Goal: Information Seeking & Learning: Learn about a topic

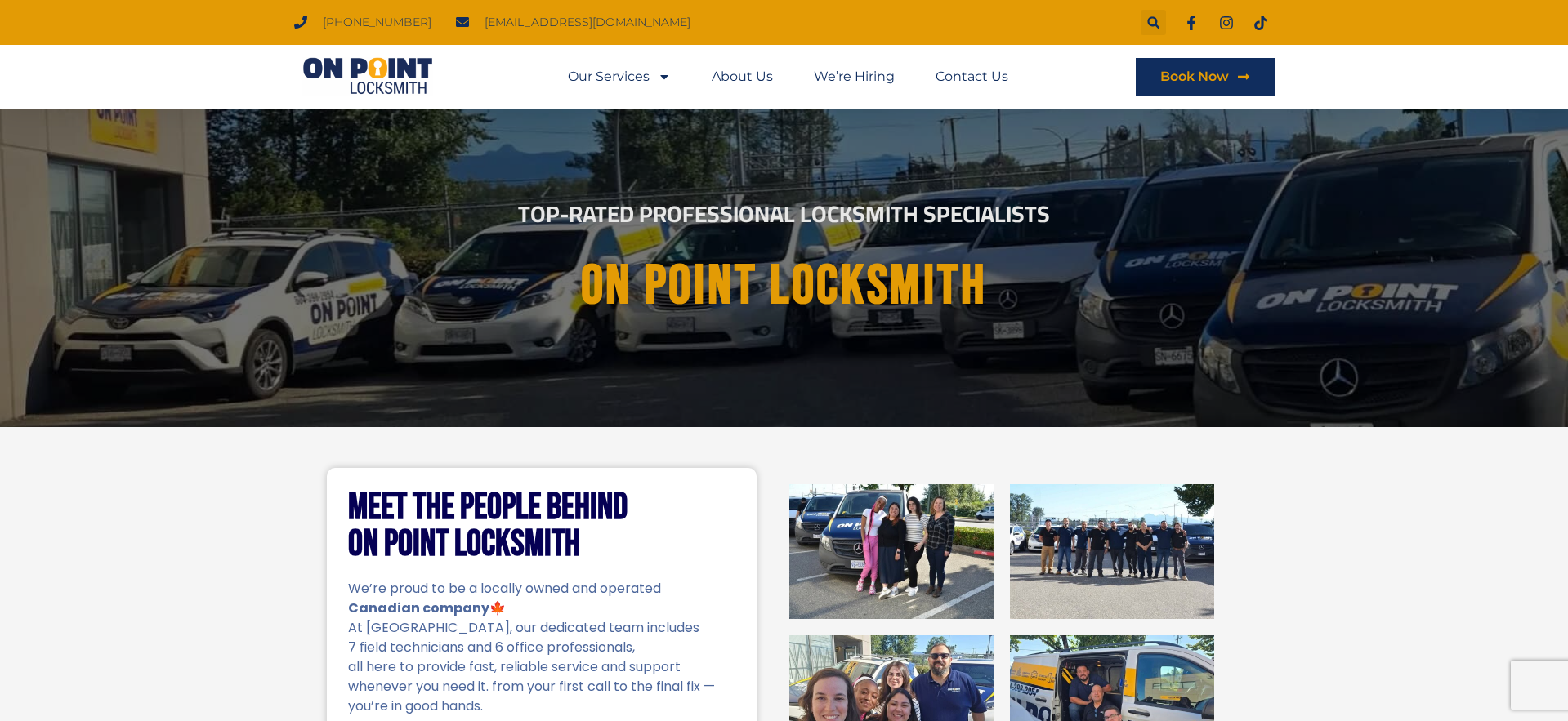
drag, startPoint x: 456, startPoint y: 18, endPoint x: 637, endPoint y: 22, distance: 181.0
click at [636, 22] on ul "(778) 383-7246 onpointlocksmith@gmail.com" at bounding box center [493, 22] width 421 height 22
click at [640, 22] on ul "(778) 383-7246 onpointlocksmith@gmail.com" at bounding box center [493, 22] width 421 height 22
drag, startPoint x: 457, startPoint y: 24, endPoint x: 630, endPoint y: 29, distance: 173.1
click at [630, 29] on ul "(778) 383-7246 onpointlocksmith@gmail.com" at bounding box center [493, 22] width 421 height 22
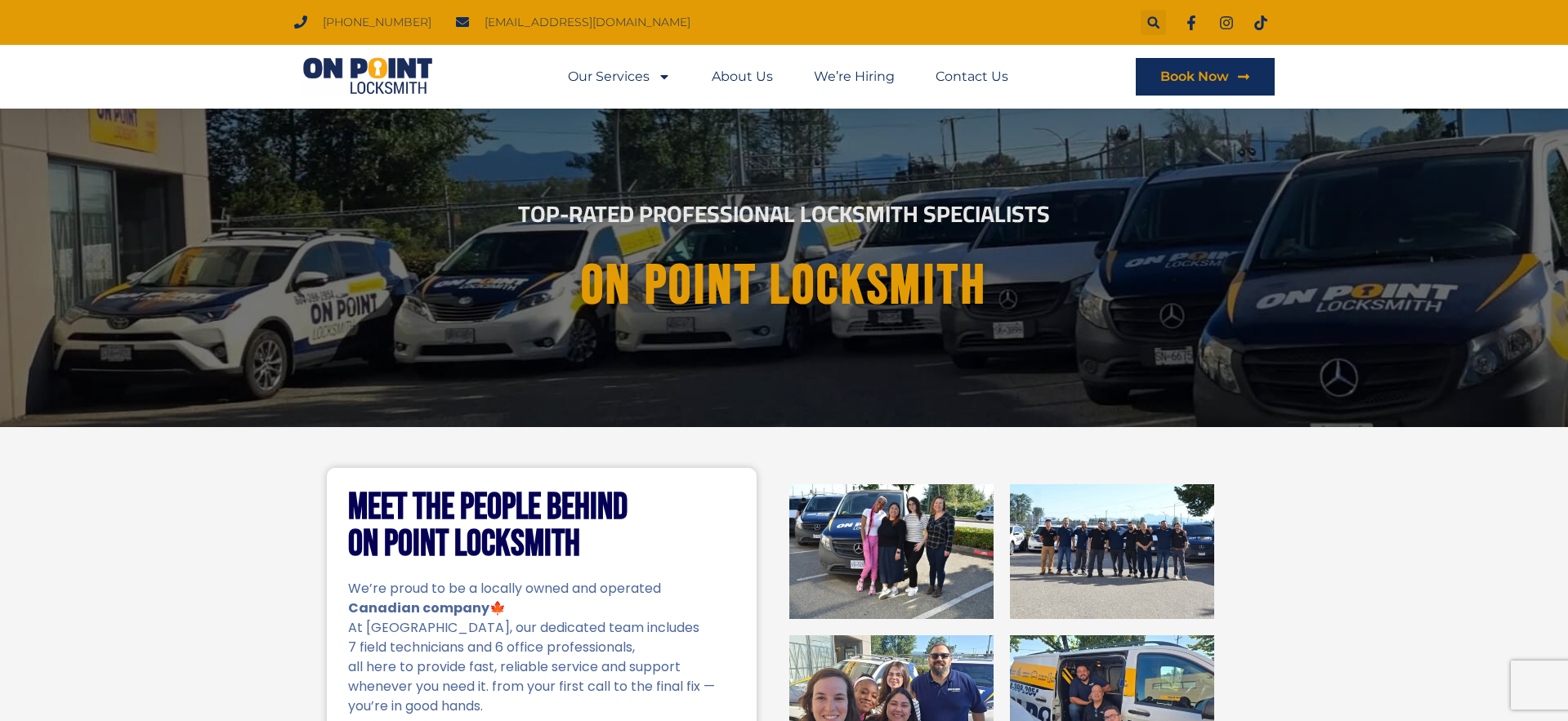
click at [630, 26] on ul "(778) 383-7246 onpointlocksmith@gmail.com" at bounding box center [493, 22] width 421 height 22
click at [1151, 21] on icon "Search" at bounding box center [1153, 23] width 13 height 13
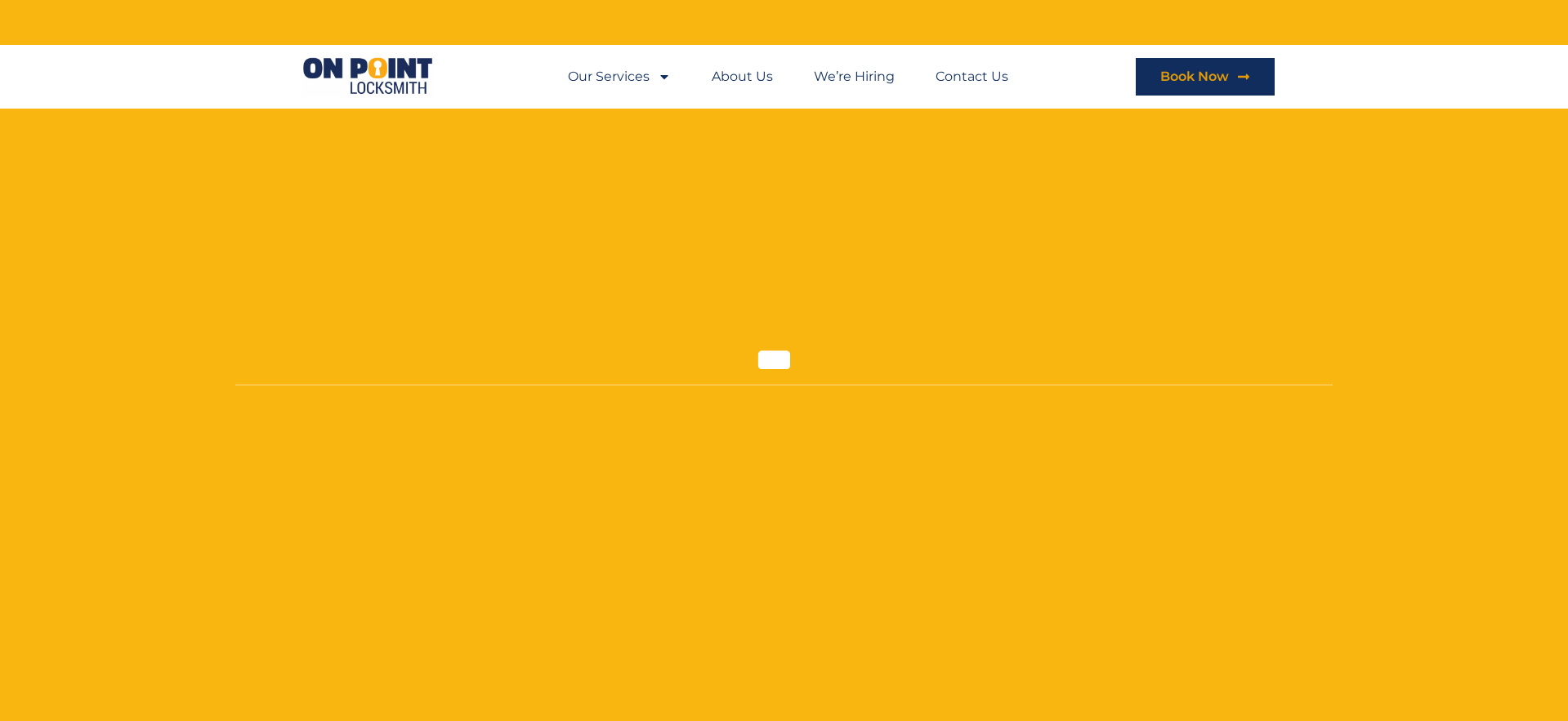
type input "***"
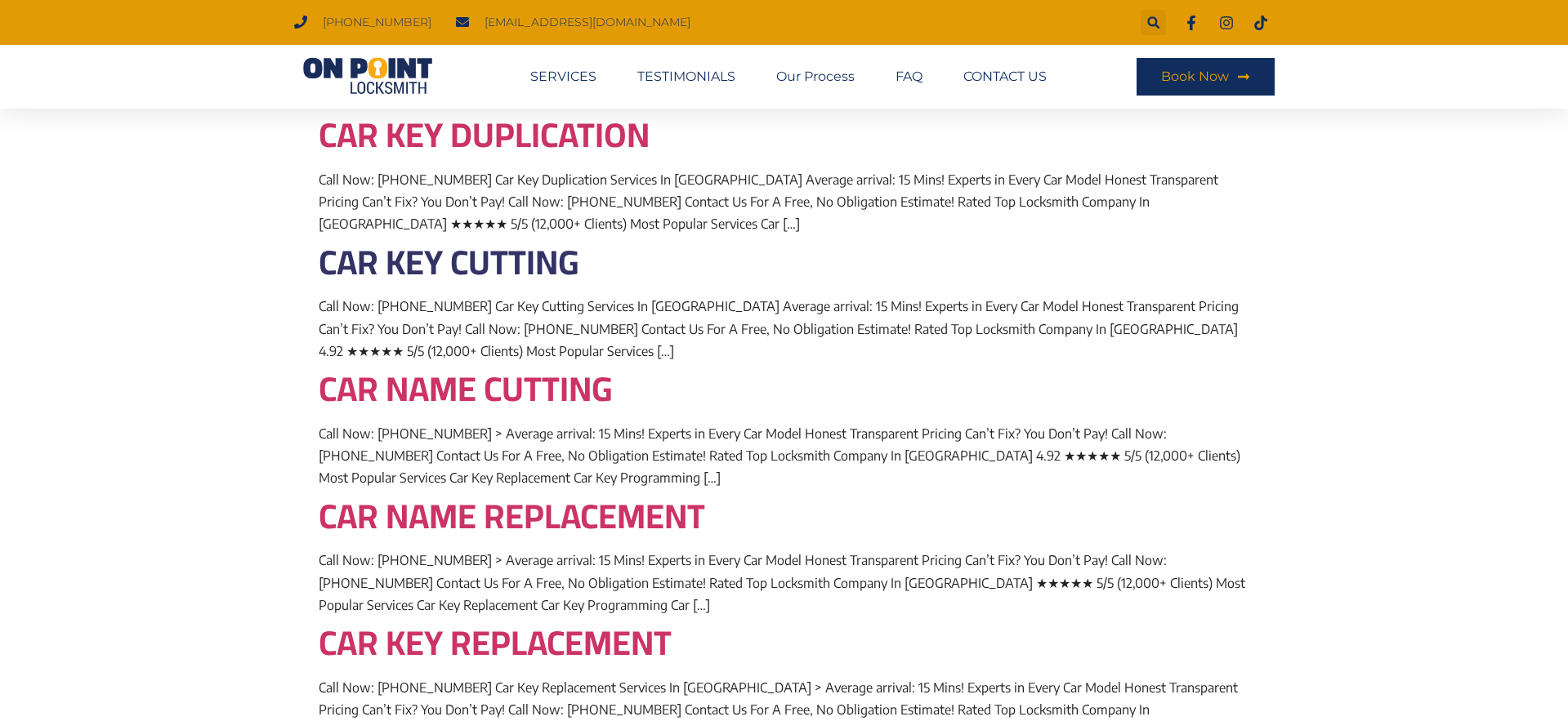
click at [476, 260] on link "Car key Cutting" at bounding box center [448, 262] width 261 height 64
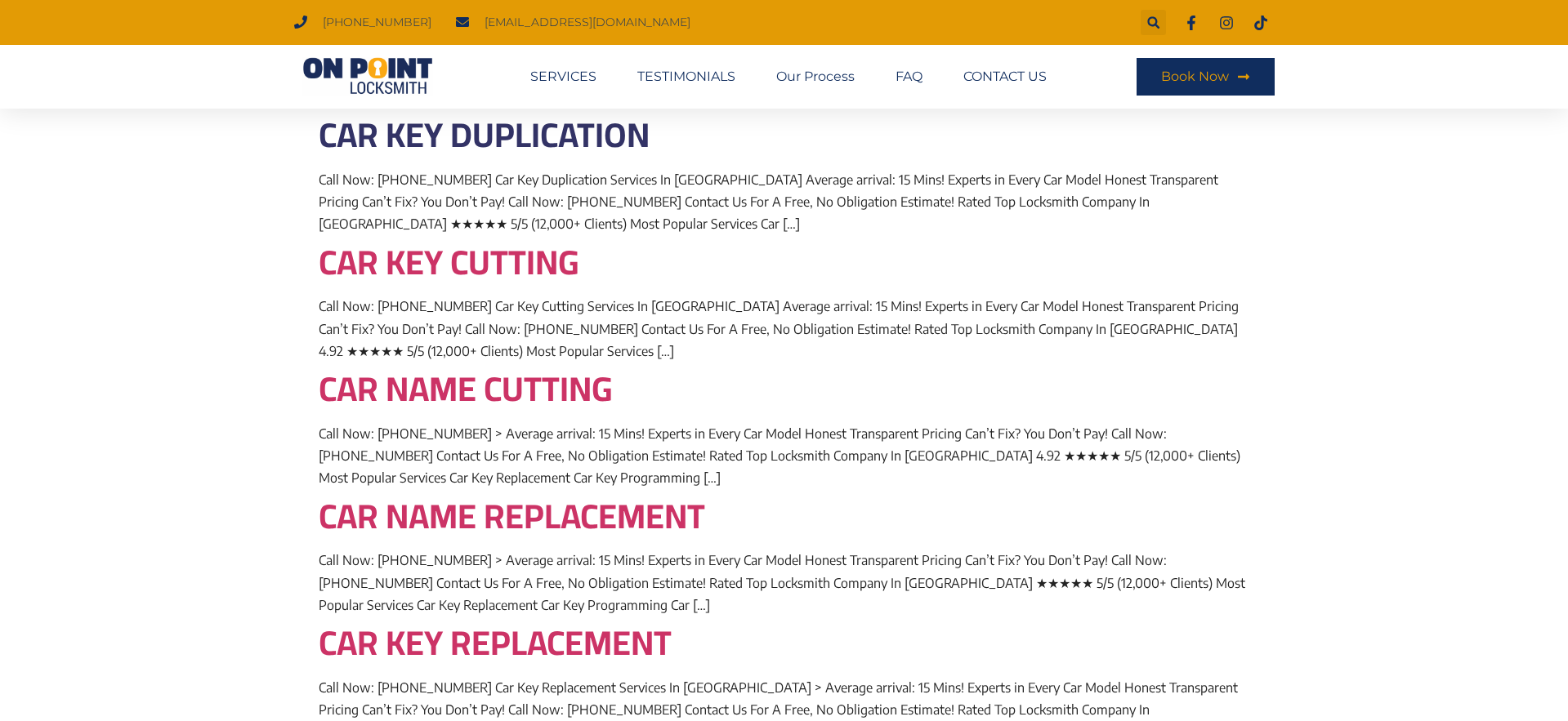
click at [599, 136] on link "Car key duplication" at bounding box center [484, 135] width 331 height 64
click at [900, 76] on link "FAQ" at bounding box center [908, 76] width 27 height 37
click at [912, 78] on link "FAQ" at bounding box center [908, 76] width 27 height 37
click at [831, 75] on link "Our Process" at bounding box center [815, 76] width 79 height 37
click at [1036, 74] on link "CONTACT US" at bounding box center [1005, 76] width 83 height 37
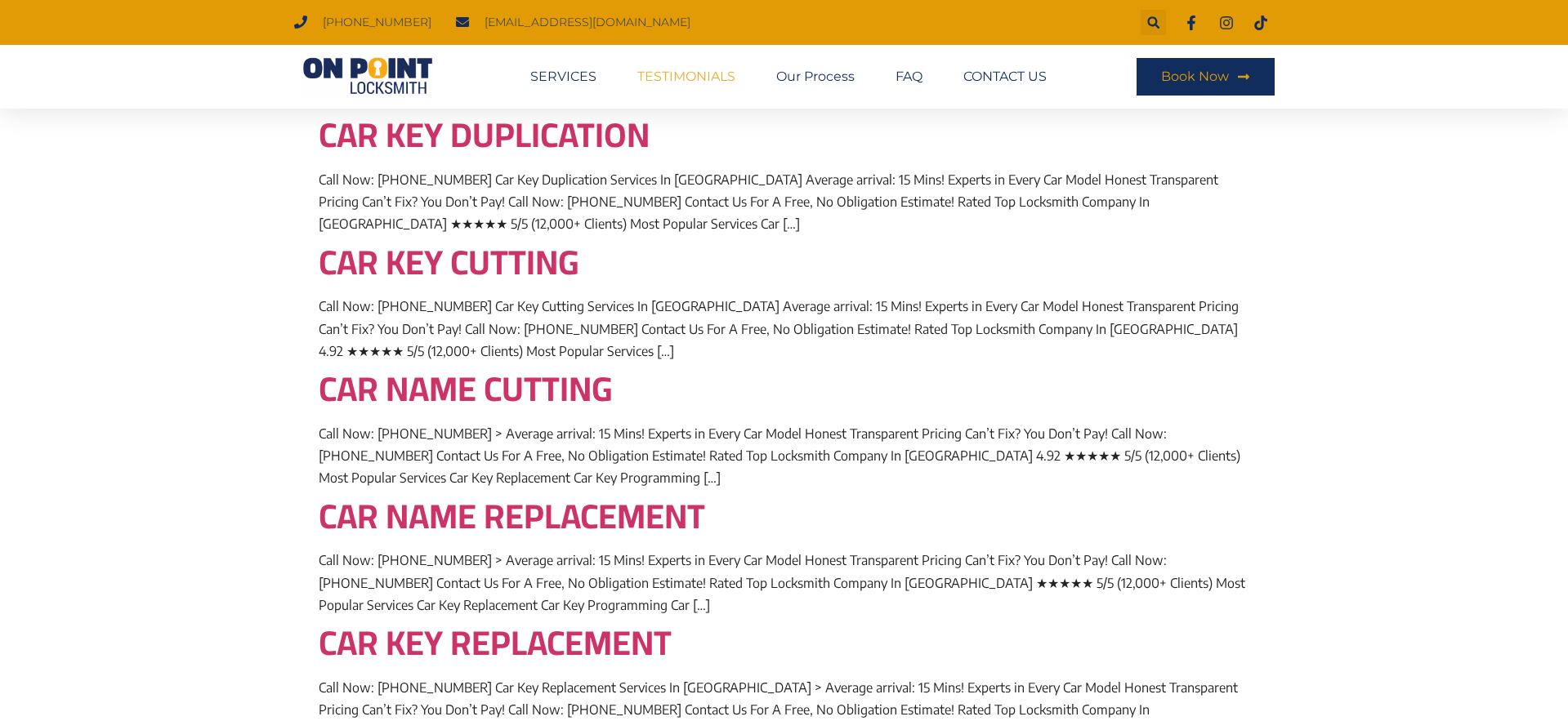
click at [700, 77] on link "TESTIMONIALS" at bounding box center [686, 76] width 98 height 37
click at [618, 145] on link "Car key duplication" at bounding box center [484, 135] width 331 height 64
click at [371, 75] on img at bounding box center [368, 76] width 147 height 39
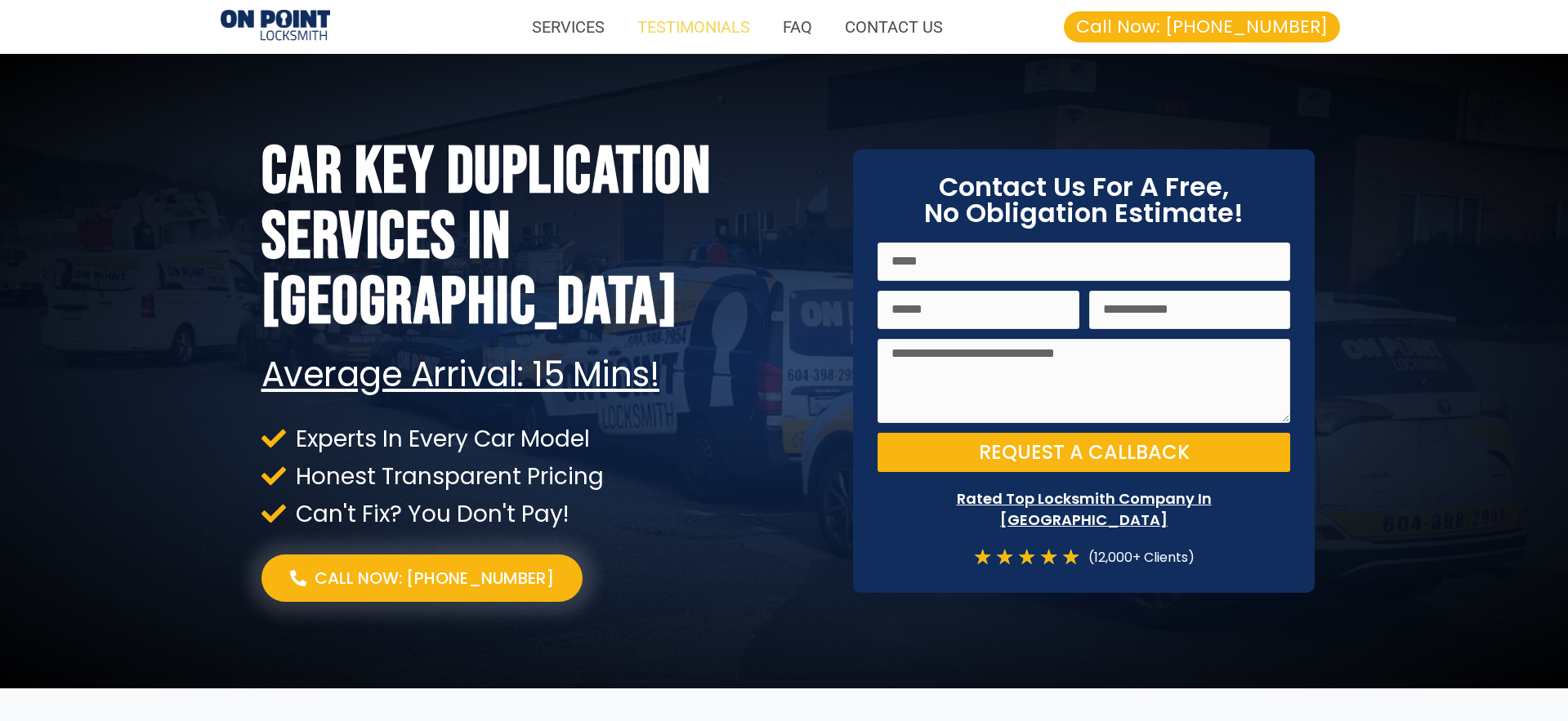
click at [736, 29] on link "TESTIMONIALS" at bounding box center [694, 26] width 145 height 37
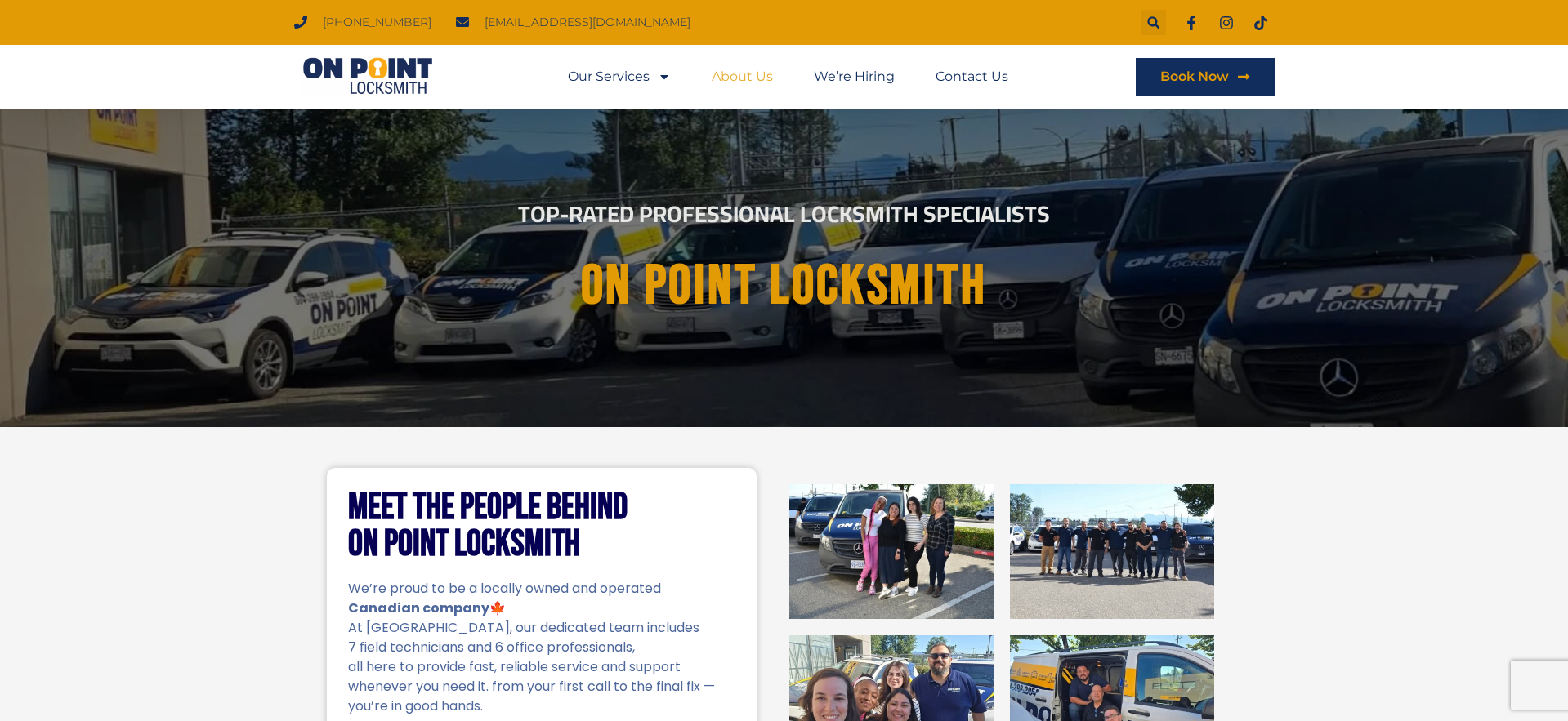
click at [735, 74] on link "About Us" at bounding box center [742, 76] width 61 height 37
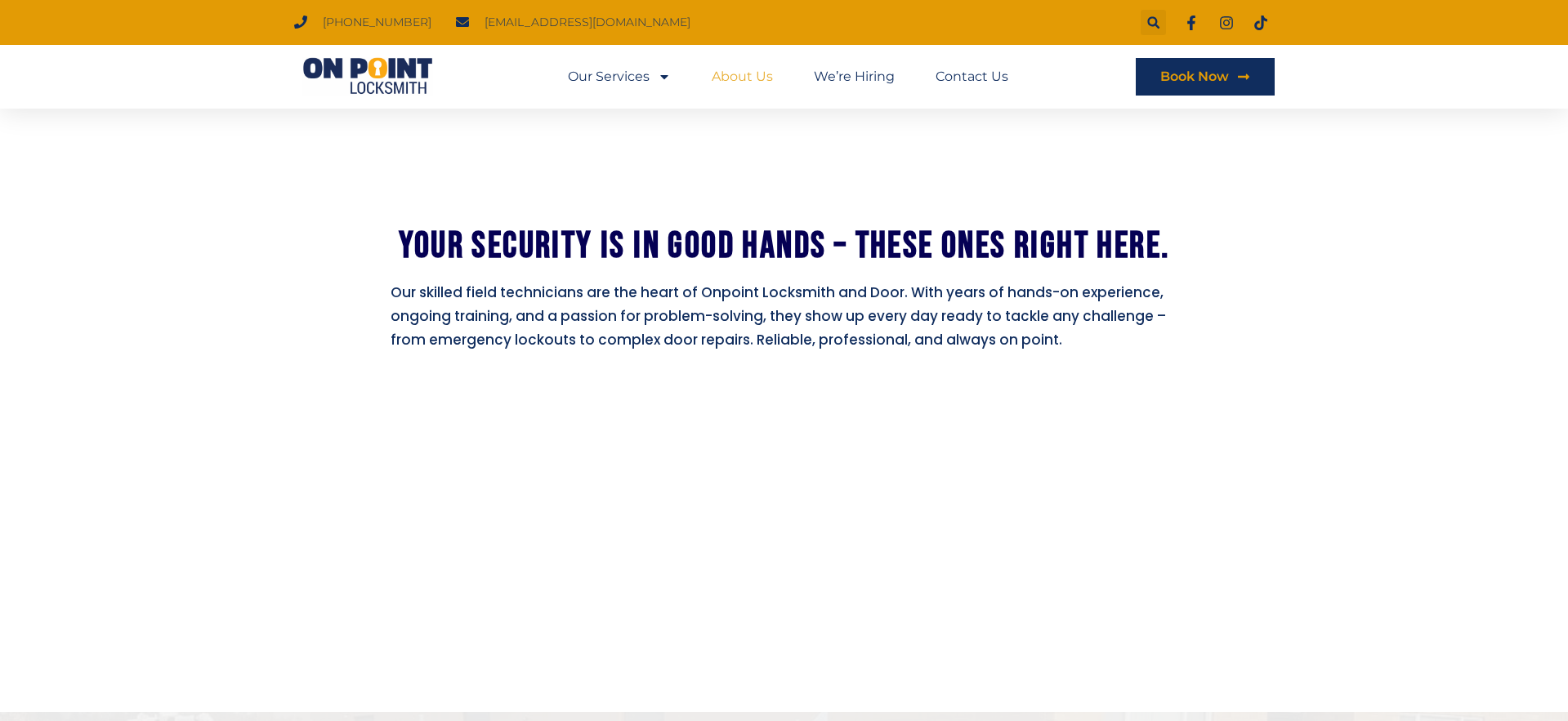
scroll to position [1324, 0]
